Goal: Transaction & Acquisition: Purchase product/service

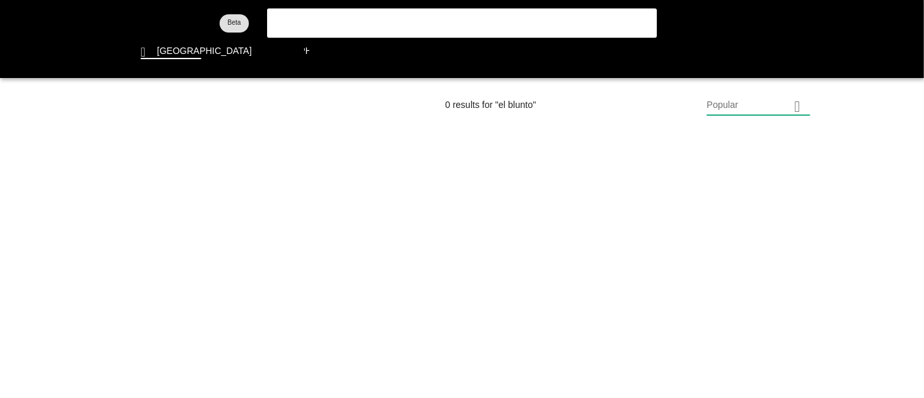
click at [317, 22] on flt-glass-pane at bounding box center [462, 199] width 924 height 398
drag, startPoint x: 316, startPoint y: 22, endPoint x: 263, endPoint y: 25, distance: 53.4
click at [263, 25] on flt-glass-pane at bounding box center [462, 199] width 924 height 398
type input "t"
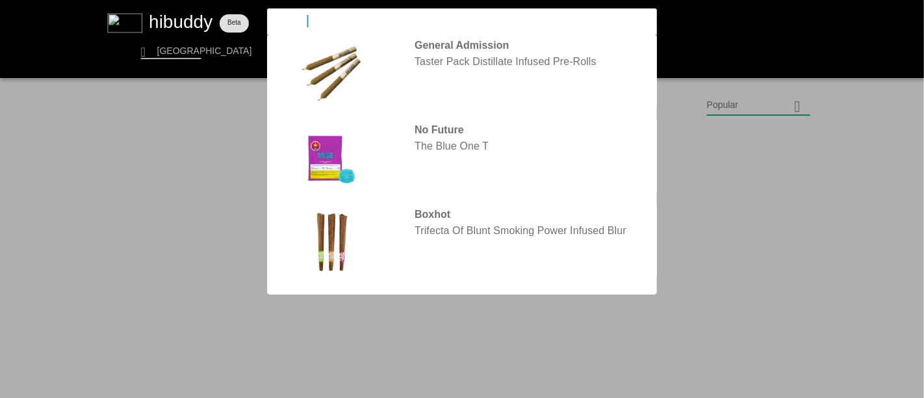
type input "monjour"
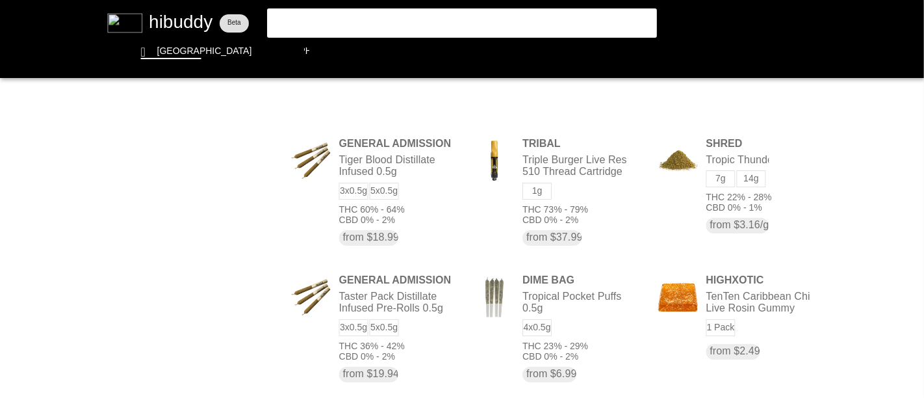
click at [341, 31] on flt-glass-pane at bounding box center [462, 199] width 924 height 398
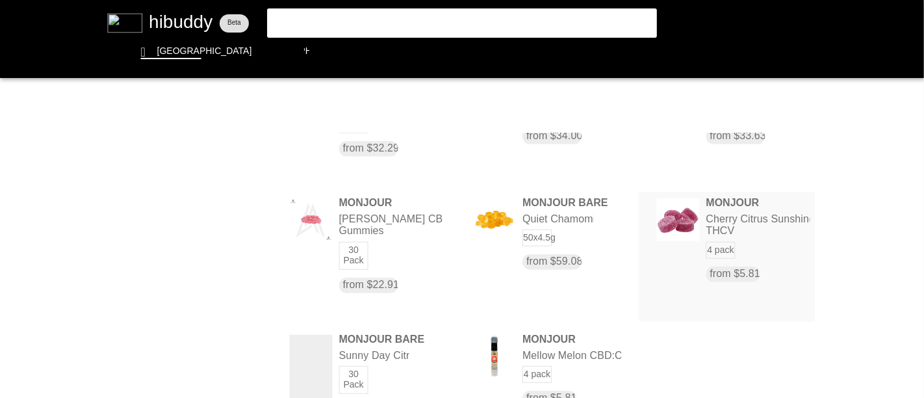
click at [477, 218] on flt-glass-pane at bounding box center [462, 199] width 924 height 398
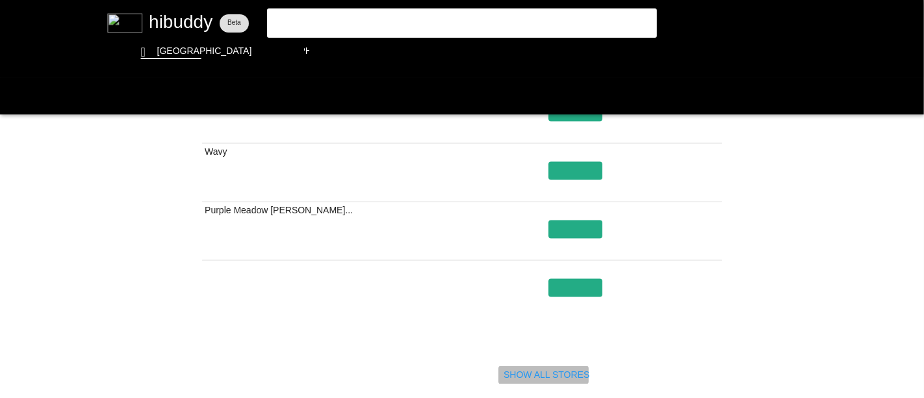
click at [477, 376] on flt-glass-pane at bounding box center [462, 199] width 924 height 398
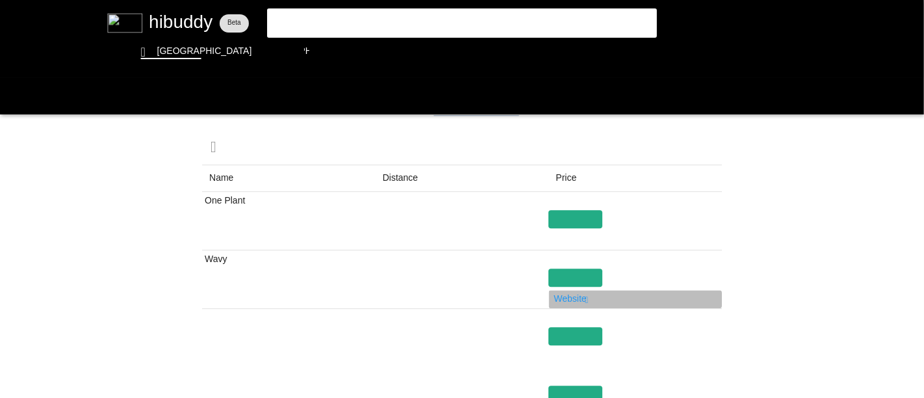
click at [477, 300] on flt-glass-pane at bounding box center [462, 199] width 924 height 398
